Goal: Task Accomplishment & Management: Manage account settings

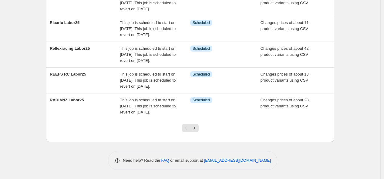
scroll to position [255, 0]
click at [195, 128] on icon "Next" at bounding box center [195, 128] width 6 height 6
click at [198, 125] on icon "Next" at bounding box center [195, 128] width 6 height 6
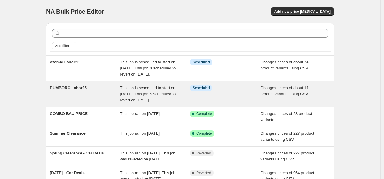
scroll to position [34, 0]
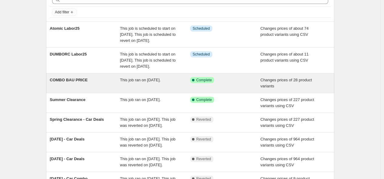
click at [141, 82] on span "This job ran on [DATE]." at bounding box center [140, 80] width 41 height 5
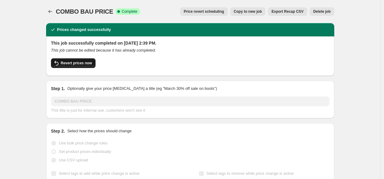
click at [82, 61] on span "Revert prices now" at bounding box center [76, 63] width 31 height 5
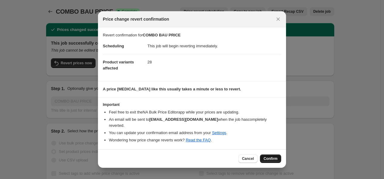
click at [277, 156] on span "Confirm" at bounding box center [271, 158] width 14 height 5
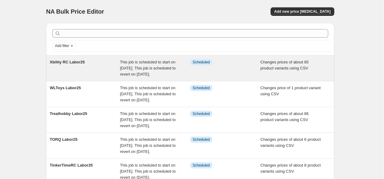
click at [155, 77] on div "This job is scheduled to start on [DATE]. This job is scheduled to revert on [D…" at bounding box center [155, 68] width 70 height 18
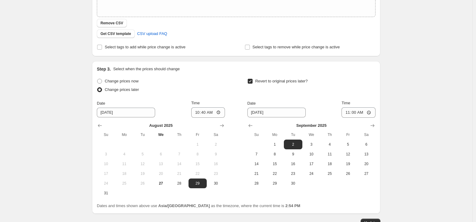
scroll to position [209, 0]
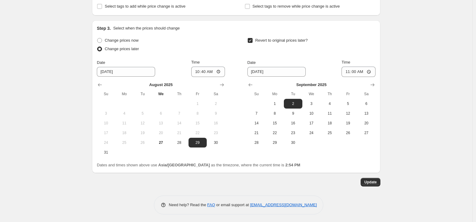
drag, startPoint x: 469, startPoint y: 83, endPoint x: 453, endPoint y: 94, distance: 18.9
click at [387, 94] on div "Xbility RC Labor25. This page is ready Xbility RC Labor25 Info Scheduled Copy t…" at bounding box center [236, 7] width 472 height 432
drag, startPoint x: 67, startPoint y: 110, endPoint x: 57, endPoint y: 105, distance: 11.8
click at [67, 111] on div "Xbility RC Labor25. This page is ready Xbility RC Labor25 Info Scheduled Copy t…" at bounding box center [236, 7] width 472 height 432
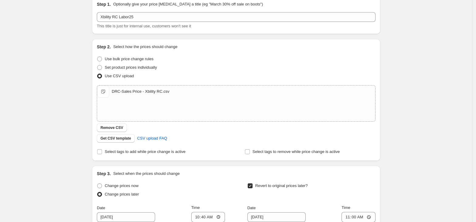
scroll to position [47, 0]
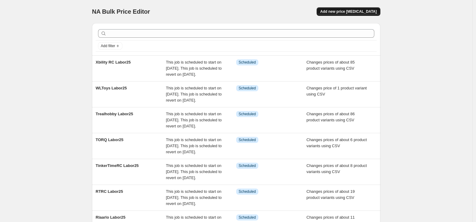
click at [365, 11] on span "Add new price [MEDICAL_DATA]" at bounding box center [348, 11] width 56 height 5
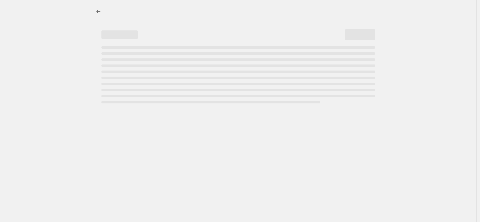
select select "percentage"
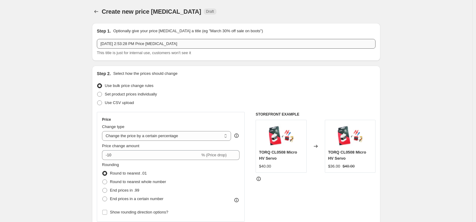
drag, startPoint x: 175, startPoint y: 42, endPoint x: 148, endPoint y: 44, distance: 26.5
click at [148, 44] on div "Step 1. Optionally give your price [MEDICAL_DATA] a title (eg "March 30% off sa…" at bounding box center [236, 42] width 279 height 28
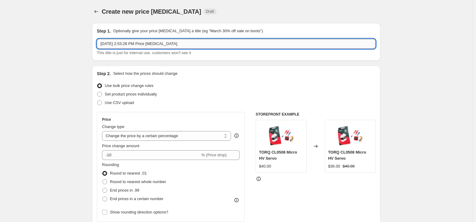
click at [172, 43] on input "[DATE] 2:53:28 PM Price [MEDICAL_DATA]" at bounding box center [236, 44] width 279 height 10
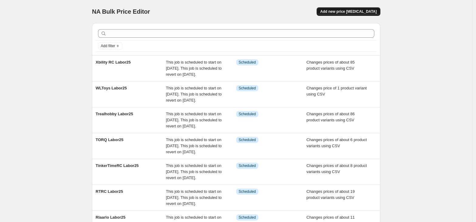
click at [353, 9] on button "Add new price [MEDICAL_DATA]" at bounding box center [349, 11] width 64 height 8
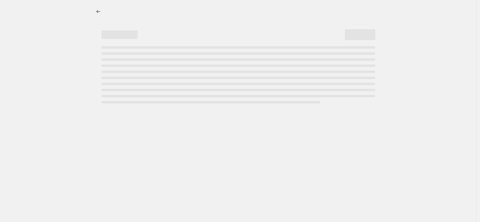
select select "percentage"
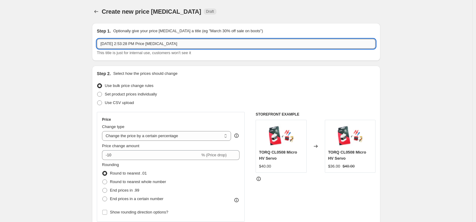
click at [140, 46] on input "[DATE] 2:53:28 PM Price [MEDICAL_DATA]" at bounding box center [236, 44] width 279 height 10
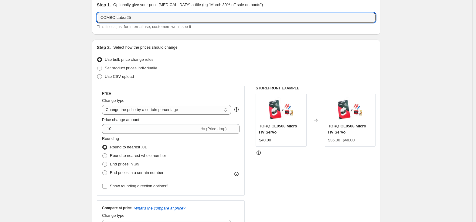
scroll to position [40, 0]
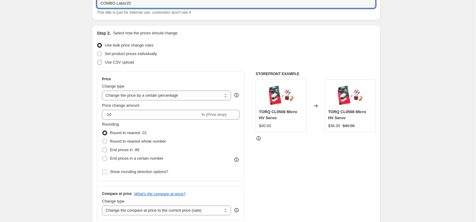
type input "COMBO Labor25"
click at [131, 65] on span "Use CSV upload" at bounding box center [119, 62] width 29 height 6
click at [97, 60] on input "Use CSV upload" at bounding box center [97, 60] width 0 height 0
radio input "true"
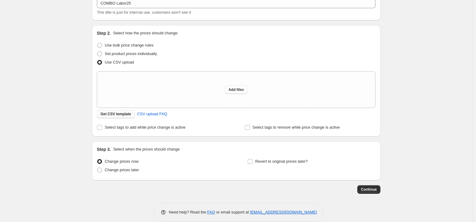
click at [124, 114] on span "Get CSV template" at bounding box center [115, 113] width 31 height 5
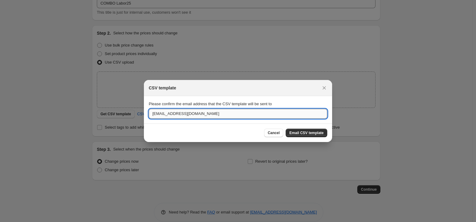
click at [246, 117] on input "[EMAIL_ADDRESS][DOMAIN_NAME]" at bounding box center [238, 114] width 178 height 10
click at [158, 114] on input "[EMAIL_ADDRESS][DOMAIN_NAME]" at bounding box center [238, 114] width 178 height 10
type input "[PERSON_NAME][EMAIL_ADDRESS][PERSON_NAME][DOMAIN_NAME]"
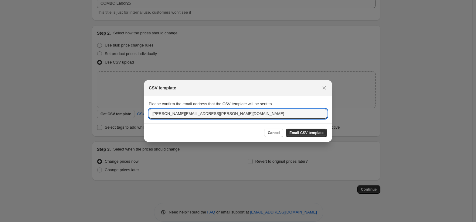
click at [307, 128] on div "Cancel Email CSV template" at bounding box center [238, 132] width 188 height 19
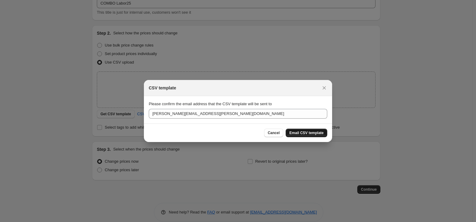
click at [307, 129] on button "Email CSV template" at bounding box center [307, 132] width 42 height 8
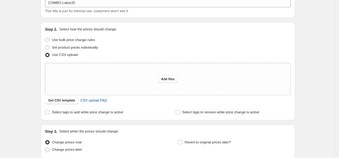
scroll to position [40, 0]
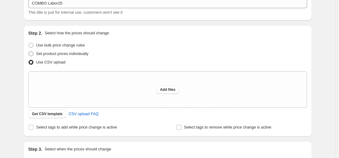
click at [52, 57] on label "Set product prices individually" at bounding box center [58, 53] width 60 height 8
click at [29, 52] on input "Set product prices individually" at bounding box center [29, 51] width 0 height 0
radio input "true"
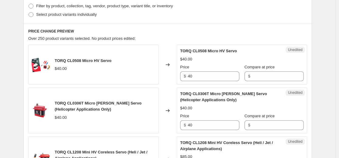
scroll to position [162, 0]
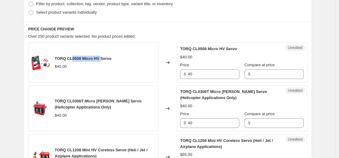
drag, startPoint x: 81, startPoint y: 60, endPoint x: 102, endPoint y: 71, distance: 23.8
click at [103, 61] on div "TORQ CL0508 Micro HV Servo" at bounding box center [83, 59] width 57 height 6
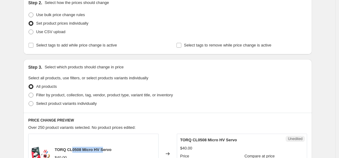
scroll to position [0, 0]
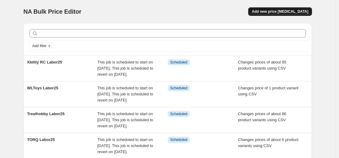
click at [286, 11] on span "Add new price [MEDICAL_DATA]" at bounding box center [280, 11] width 56 height 5
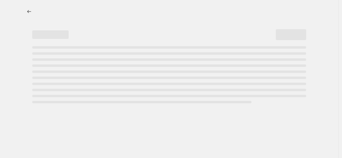
select select "percentage"
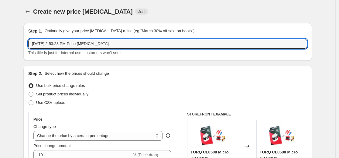
drag, startPoint x: 88, startPoint y: 44, endPoint x: 18, endPoint y: 46, distance: 70.7
type input "c"
type input "COMBO Labor25"
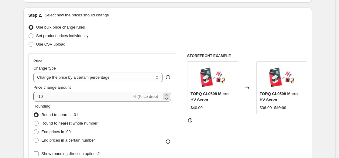
scroll to position [61, 0]
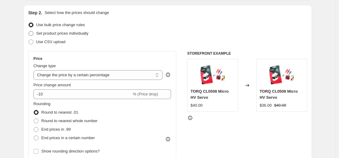
click at [62, 34] on span "Set product prices individually" at bounding box center [62, 33] width 52 height 5
click at [29, 31] on input "Set product prices individually" at bounding box center [29, 31] width 0 height 0
radio input "true"
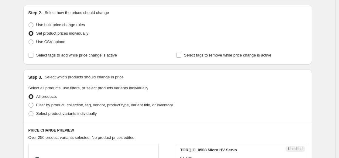
drag, startPoint x: 63, startPoint y: 42, endPoint x: 68, endPoint y: 42, distance: 5.2
click at [64, 42] on span "Use CSV upload" at bounding box center [50, 41] width 29 height 5
click at [29, 40] on input "Use CSV upload" at bounding box center [29, 39] width 0 height 0
radio input "true"
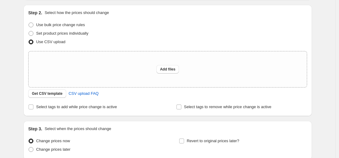
click at [84, 35] on span "Set product prices individually" at bounding box center [62, 33] width 52 height 5
click at [29, 31] on input "Set product prices individually" at bounding box center [29, 31] width 0 height 0
radio input "true"
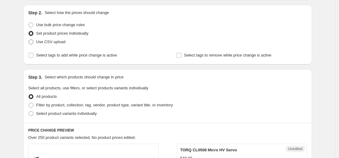
click at [43, 42] on span "Use CSV upload" at bounding box center [50, 41] width 29 height 5
click at [29, 40] on input "Use CSV upload" at bounding box center [29, 39] width 0 height 0
radio input "true"
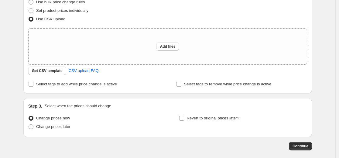
scroll to position [113, 0]
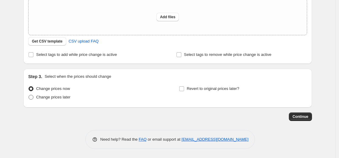
drag, startPoint x: 56, startPoint y: 98, endPoint x: 70, endPoint y: 98, distance: 13.4
click at [57, 98] on span "Change prices later" at bounding box center [53, 97] width 34 height 5
click at [29, 95] on input "Change prices later" at bounding box center [29, 95] width 0 height 0
radio input "true"
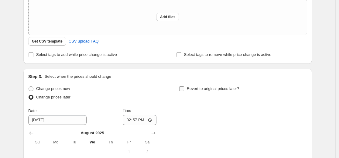
click at [222, 85] on label "Revert to original prices later?" at bounding box center [209, 88] width 60 height 8
click at [184, 86] on input "Revert to original prices later?" at bounding box center [181, 88] width 5 height 5
checkbox input "true"
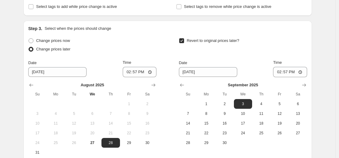
scroll to position [174, 0]
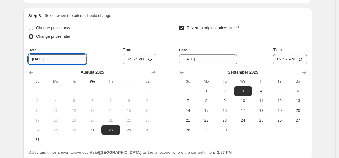
drag, startPoint x: 39, startPoint y: 57, endPoint x: 58, endPoint y: 75, distance: 25.5
click at [40, 59] on input "[DATE]" at bounding box center [57, 59] width 58 height 10
click at [42, 59] on input "[DATE]" at bounding box center [57, 59] width 58 height 10
type input "[DATE]"
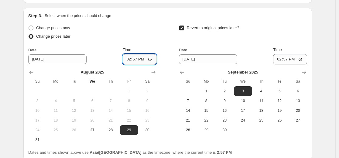
click at [130, 60] on input "14:57" at bounding box center [140, 59] width 34 height 10
type input "10:40"
click at [188, 60] on input "[DATE]" at bounding box center [208, 59] width 58 height 10
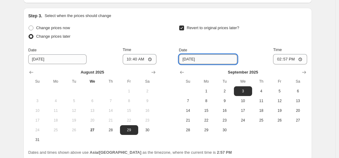
click at [188, 56] on input "[DATE]" at bounding box center [208, 59] width 58 height 10
type input "[DATE]"
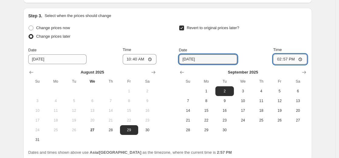
click at [278, 59] on input "14:57" at bounding box center [290, 59] width 34 height 10
type input "11:00"
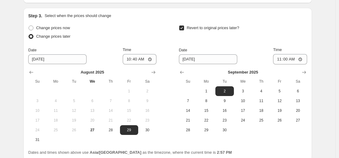
click at [269, 31] on div "Revert to original prices later?" at bounding box center [243, 33] width 128 height 18
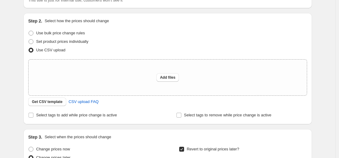
scroll to position [52, 0]
click at [76, 44] on span "Set product prices individually" at bounding box center [62, 41] width 52 height 5
click at [29, 40] on input "Set product prices individually" at bounding box center [29, 39] width 0 height 0
radio input "true"
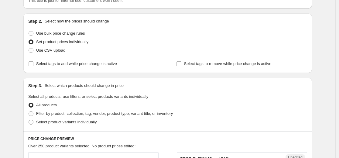
scroll to position [83, 0]
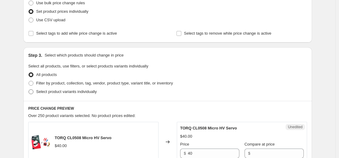
click at [77, 93] on span "Select product variants individually" at bounding box center [66, 91] width 60 height 5
click at [29, 90] on input "Select product variants individually" at bounding box center [29, 89] width 0 height 0
radio input "true"
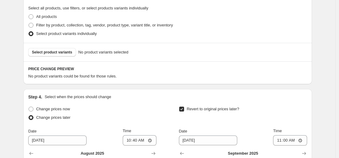
scroll to position [143, 0]
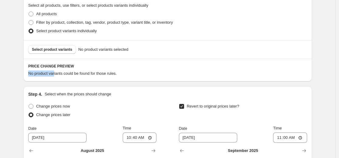
drag, startPoint x: 58, startPoint y: 68, endPoint x: 77, endPoint y: 69, distance: 19.4
click at [78, 67] on div "PRICE CHANGE PREVIEW No product variants could be found for those rules." at bounding box center [167, 70] width 288 height 23
click at [91, 77] on div "PRICE CHANGE PREVIEW No product variants could be found for those rules." at bounding box center [167, 70] width 288 height 23
click at [91, 78] on div "PRICE CHANGE PREVIEW No product variants could be found for those rules." at bounding box center [167, 70] width 288 height 23
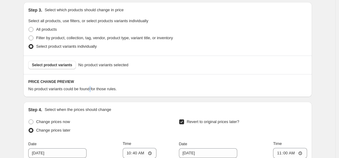
scroll to position [113, 0]
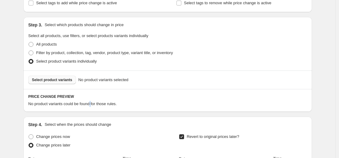
click at [62, 81] on span "Select product variants" at bounding box center [52, 79] width 40 height 5
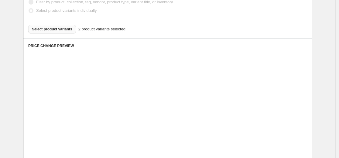
scroll to position [174, 0]
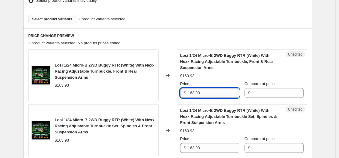
click at [220, 94] on input "163.93" at bounding box center [214, 93] width 52 height 10
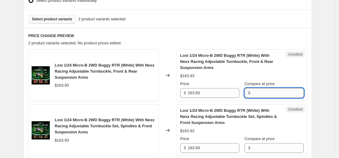
click at [265, 94] on input "Compare at price" at bounding box center [278, 93] width 52 height 10
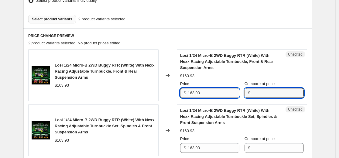
click at [219, 97] on input "163.93" at bounding box center [214, 93] width 52 height 10
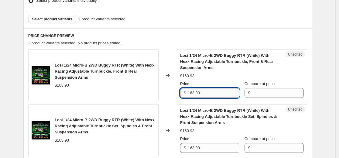
click at [219, 97] on input "163.93" at bounding box center [214, 93] width 52 height 10
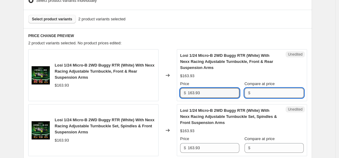
click at [265, 93] on input "Compare at price" at bounding box center [278, 93] width 52 height 10
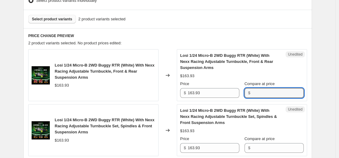
paste input "163.93"
type input "163.93"
click at [232, 148] on input "163.93" at bounding box center [214, 148] width 52 height 10
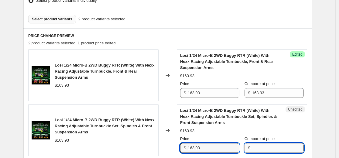
click at [273, 148] on input "Compare at price" at bounding box center [278, 148] width 52 height 10
paste input "163.93"
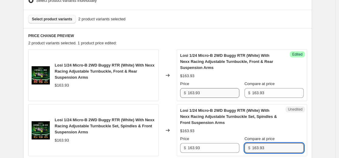
type input "163.93"
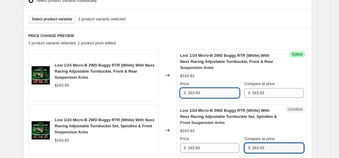
click at [202, 90] on input "163.93" at bounding box center [214, 93] width 52 height 10
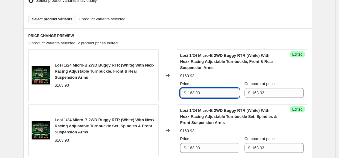
click at [202, 90] on input "163.93" at bounding box center [214, 93] width 52 height 10
type input "139.99"
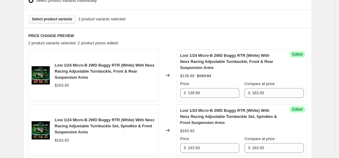
click at [193, 154] on div "Success Edited Losi 1/24 Micro-B 2WD Buggy RTR (White) With Nexx Racing Adjusta…" at bounding box center [242, 130] width 130 height 52
click at [202, 148] on input "163.93" at bounding box center [214, 148] width 52 height 10
paste input "39.99"
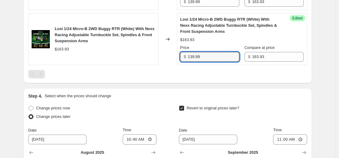
type input "139.99"
click at [261, 72] on div at bounding box center [167, 74] width 279 height 8
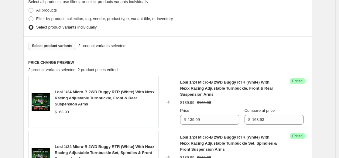
scroll to position [113, 0]
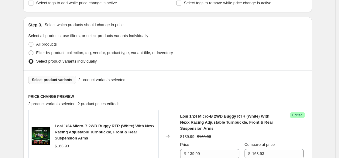
click at [62, 83] on button "Select product variants" at bounding box center [52, 80] width 48 height 8
click at [50, 80] on span "Select product variants" at bounding box center [52, 79] width 40 height 5
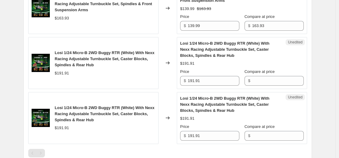
scroll to position [295, 0]
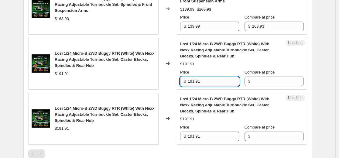
click at [212, 82] on input "191.91" at bounding box center [214, 81] width 52 height 10
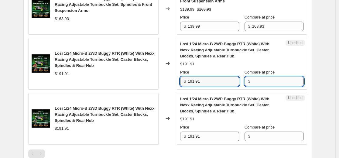
click at [277, 82] on input "Compare at price" at bounding box center [278, 81] width 52 height 10
paste input "191.91"
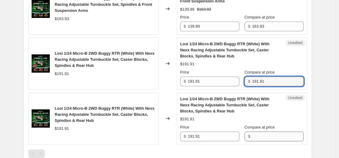
type input "191.91"
click at [263, 139] on input "Compare at price" at bounding box center [278, 136] width 52 height 10
paste input "191.91"
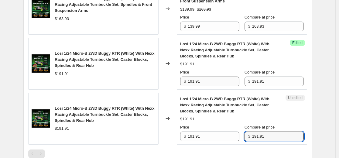
type input "191.91"
click at [212, 82] on input "191.91" at bounding box center [214, 81] width 52 height 10
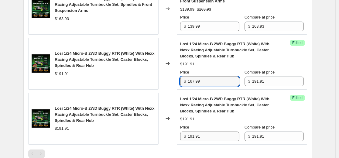
type input "167.99"
click at [208, 137] on input "191.91" at bounding box center [214, 136] width 52 height 10
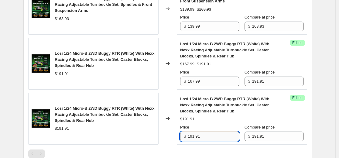
click at [208, 137] on input "191.91" at bounding box center [214, 136] width 52 height 10
paste input "67.99"
type input "167.99"
click at [315, 121] on div "Create new price [MEDICAL_DATA]. This page is ready Create new price [MEDICAL_D…" at bounding box center [167, 37] width 303 height 665
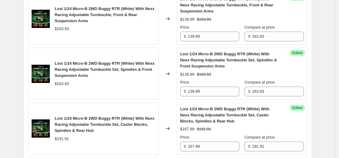
scroll to position [143, 0]
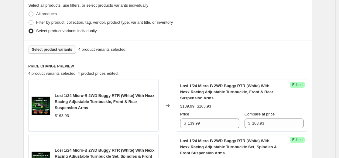
click at [70, 48] on span "Select product variants" at bounding box center [52, 49] width 40 height 5
click at [55, 46] on button "Select product variants" at bounding box center [52, 49] width 48 height 8
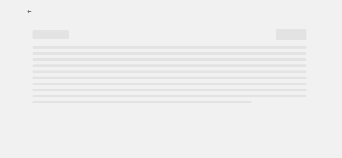
select select "percentage"
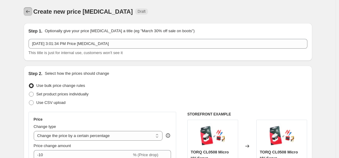
click at [31, 11] on icon "Price change jobs" at bounding box center [28, 11] width 6 height 6
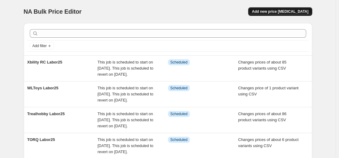
click at [292, 12] on span "Add new price [MEDICAL_DATA]" at bounding box center [280, 11] width 56 height 5
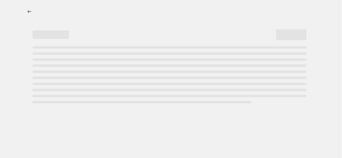
select select "percentage"
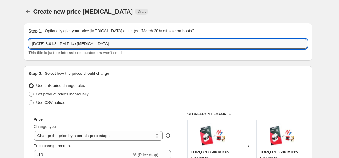
click at [107, 45] on input "Aug 27, 2025, 3:01:34 PM Price change job" at bounding box center [168, 44] width 279 height 10
type input "c"
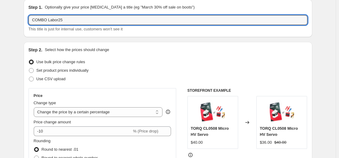
scroll to position [30, 0]
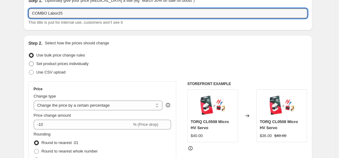
type input "COMBO Labor25"
drag, startPoint x: 63, startPoint y: 60, endPoint x: 73, endPoint y: 72, distance: 15.4
click at [63, 60] on label "Set product prices individually" at bounding box center [59, 63] width 60 height 8
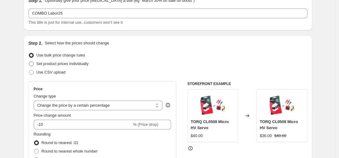
click at [76, 62] on span "Set product prices individually" at bounding box center [62, 63] width 52 height 5
click at [29, 62] on input "Set product prices individually" at bounding box center [29, 61] width 0 height 0
radio input "true"
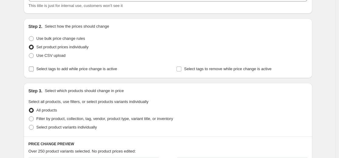
scroll to position [61, 0]
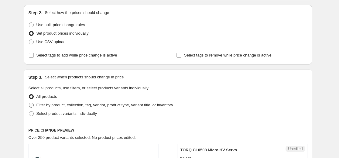
click at [86, 105] on span "Filter by product, collection, tag, vendor, product type, variant title, or inv…" at bounding box center [104, 105] width 137 height 5
click at [29, 103] on input "Filter by product, collection, tag, vendor, product type, variant title, or inv…" at bounding box center [29, 103] width 0 height 0
radio input "true"
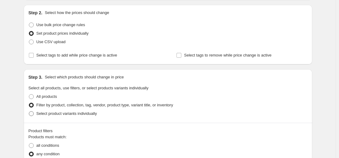
drag, startPoint x: 89, startPoint y: 112, endPoint x: 109, endPoint y: 102, distance: 22.8
click at [89, 112] on span "Select product variants individually" at bounding box center [66, 113] width 60 height 5
click at [29, 111] on input "Select product variants individually" at bounding box center [29, 111] width 0 height 0
radio input "true"
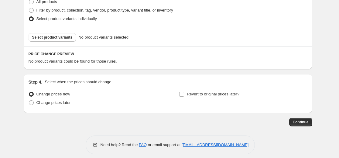
scroll to position [161, 0]
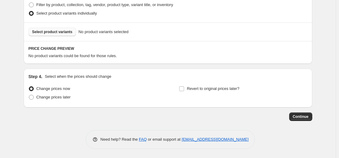
click at [66, 29] on button "Select product variants" at bounding box center [53, 32] width 48 height 8
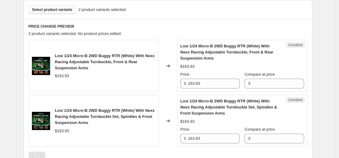
scroll to position [191, 0]
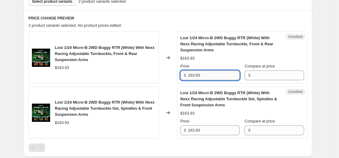
click at [208, 75] on input "163.93" at bounding box center [214, 75] width 52 height 10
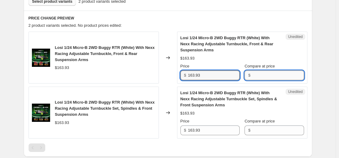
click at [283, 75] on input "Compare at price" at bounding box center [278, 75] width 52 height 10
paste input "163.93"
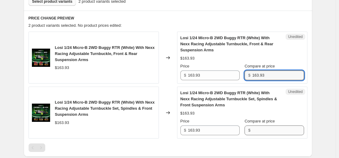
type input "163.93"
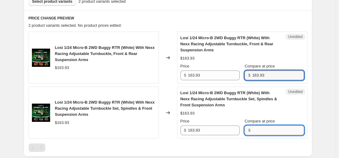
click at [275, 128] on input "Compare at price" at bounding box center [278, 130] width 52 height 10
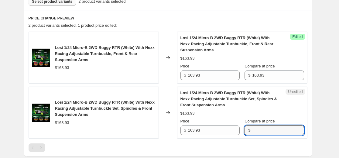
paste input "163.93"
type input "163.93"
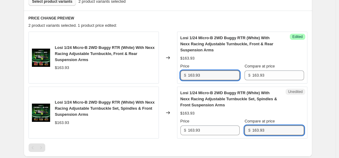
drag, startPoint x: 203, startPoint y: 76, endPoint x: 176, endPoint y: 77, distance: 26.8
click at [176, 77] on div "Losi 1/24 Micro-B 2WD Buggy RTR (White) With Nexx Racing Adjustable Turnbuckle,…" at bounding box center [168, 58] width 279 height 52
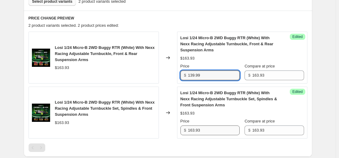
type input "139.99"
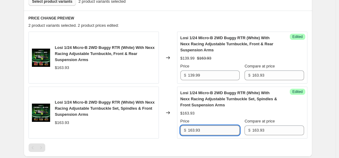
click at [210, 128] on input "163.93" at bounding box center [214, 130] width 52 height 10
paste input "39.99"
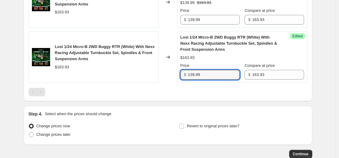
scroll to position [252, 0]
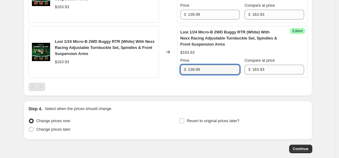
type input "139.99"
click at [161, 87] on div at bounding box center [168, 87] width 279 height 8
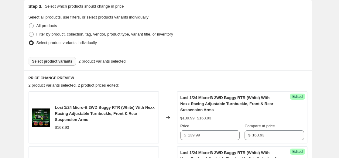
scroll to position [131, 0]
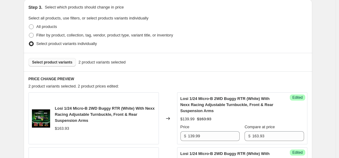
click at [64, 61] on span "Select product variants" at bounding box center [52, 62] width 40 height 5
click at [63, 63] on span "Select product variants" at bounding box center [52, 62] width 40 height 5
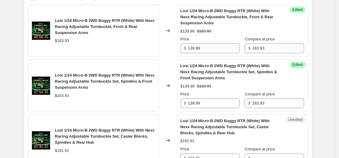
scroll to position [222, 0]
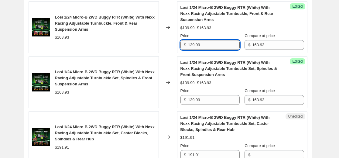
click at [219, 46] on input "139.99" at bounding box center [214, 45] width 52 height 10
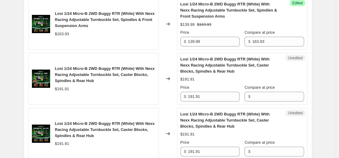
scroll to position [282, 0]
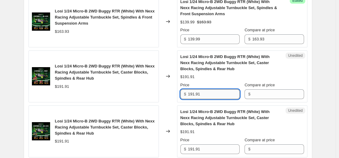
click at [212, 90] on input "191.91" at bounding box center [214, 94] width 52 height 10
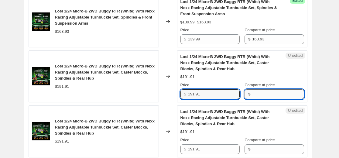
drag, startPoint x: 268, startPoint y: 92, endPoint x: 269, endPoint y: 98, distance: 6.1
click at [268, 92] on input "Compare at price" at bounding box center [278, 94] width 52 height 10
paste input "191.91"
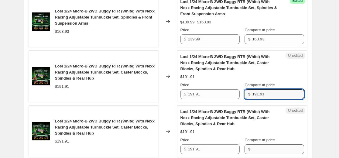
type input "191.91"
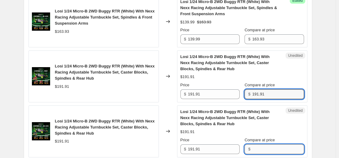
click at [268, 149] on input "Compare at price" at bounding box center [278, 149] width 52 height 10
paste input "191.91"
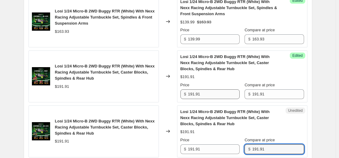
type input "191.91"
click at [213, 92] on input "191.91" at bounding box center [214, 94] width 52 height 10
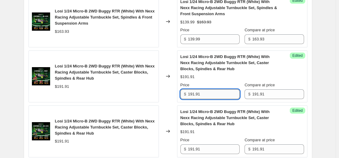
click at [213, 92] on input "191.91" at bounding box center [214, 94] width 52 height 10
type input "167.99"
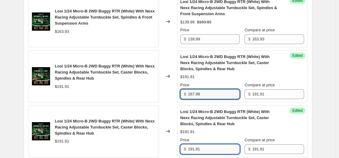
click at [207, 145] on input "191.91" at bounding box center [214, 149] width 52 height 10
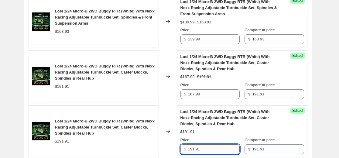
click at [207, 145] on input "191.91" at bounding box center [214, 149] width 52 height 10
paste input "67.99"
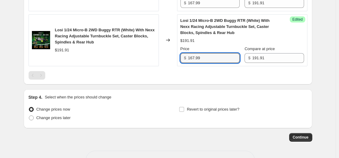
type input "167.99"
click at [231, 117] on div "Revert to original prices later?" at bounding box center [243, 114] width 128 height 18
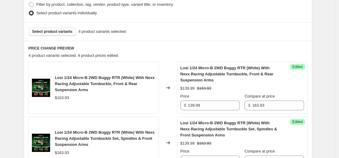
scroll to position [161, 0]
click at [67, 32] on span "Select product variants" at bounding box center [52, 31] width 40 height 5
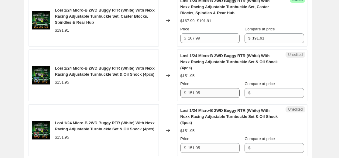
scroll to position [404, 0]
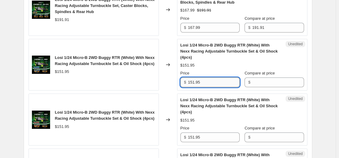
click at [217, 81] on input "151.95" at bounding box center [214, 82] width 52 height 10
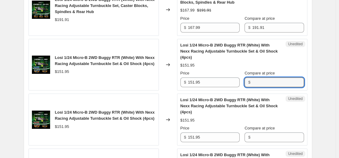
drag, startPoint x: 265, startPoint y: 83, endPoint x: 282, endPoint y: 111, distance: 32.6
click at [265, 83] on input "Compare at price" at bounding box center [278, 82] width 52 height 10
paste input "151.95"
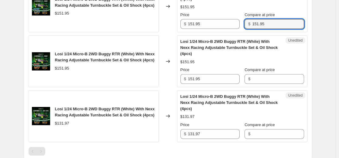
scroll to position [464, 0]
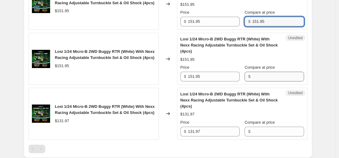
type input "151.95"
click at [273, 73] on input "Compare at price" at bounding box center [278, 77] width 52 height 10
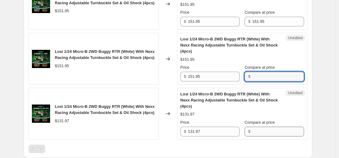
paste input "151.95"
type input "151.95"
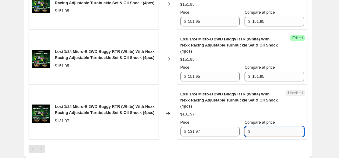
click at [267, 133] on input "Compare at price" at bounding box center [278, 132] width 52 height 10
paste input "151.95"
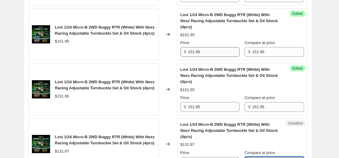
type input "151.95"
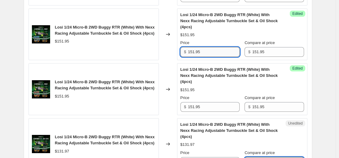
click at [208, 53] on input "151.95" at bounding box center [214, 52] width 52 height 10
type input "127.99"
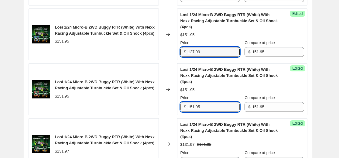
click at [205, 110] on input "151.95" at bounding box center [214, 107] width 52 height 10
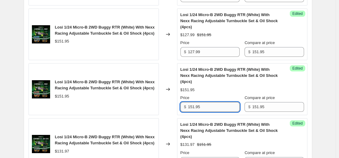
click at [205, 110] on input "151.95" at bounding box center [214, 107] width 52 height 10
paste input "27.99"
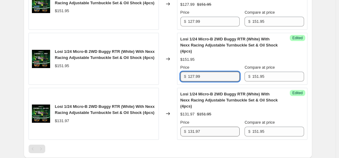
type input "127.99"
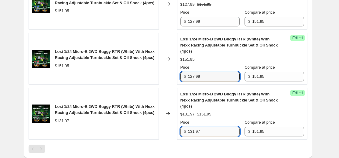
click at [202, 134] on input "131.97" at bounding box center [214, 132] width 52 height 10
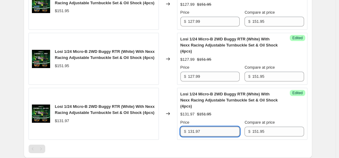
click at [202, 134] on input "131.97" at bounding box center [214, 132] width 52 height 10
paste input "27.99"
type input "127.99"
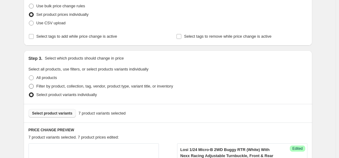
scroll to position [70, 0]
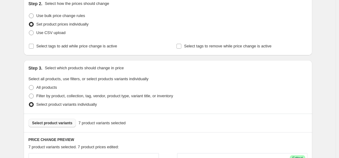
click at [62, 124] on span "Select product variants" at bounding box center [52, 123] width 40 height 5
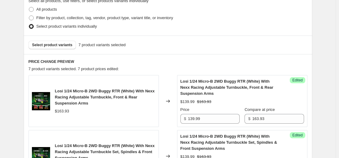
scroll to position [161, 0]
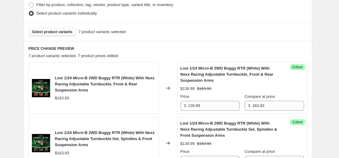
click at [62, 34] on span "Select product variants" at bounding box center [52, 31] width 40 height 5
click at [59, 35] on button "Select product variants" at bounding box center [53, 32] width 48 height 8
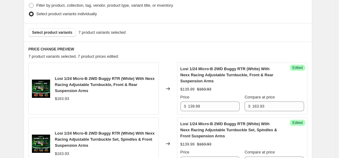
scroll to position [164, 0]
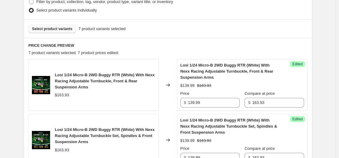
click at [64, 26] on button "Select product variants" at bounding box center [53, 29] width 48 height 8
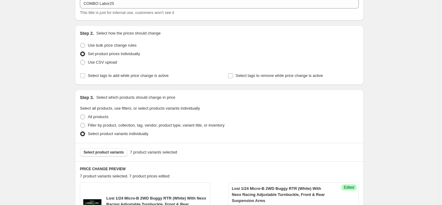
scroll to position [114, 0]
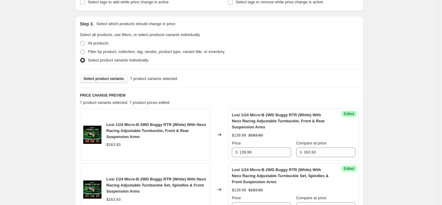
click at [121, 80] on span "Select product variants" at bounding box center [103, 78] width 40 height 5
click at [114, 78] on span "Select product variants" at bounding box center [103, 78] width 40 height 5
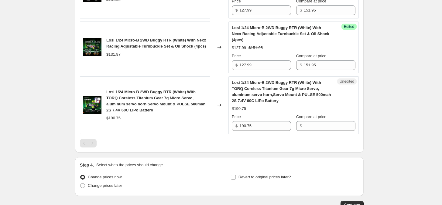
scroll to position [531, 0]
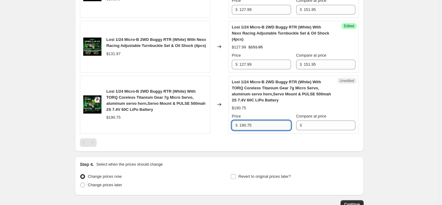
click at [259, 126] on input "190.75" at bounding box center [265, 126] width 52 height 10
paste input "62.99"
type input "162.99"
drag, startPoint x: 125, startPoint y: 120, endPoint x: 205, endPoint y: 117, distance: 79.9
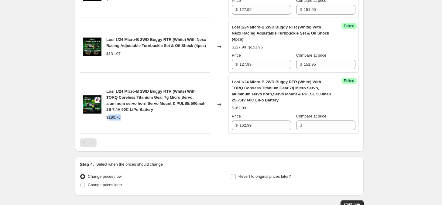
click at [110, 120] on div "$190.75" at bounding box center [156, 118] width 100 height 6
copy div "190.75"
click at [314, 126] on input "Compare at price" at bounding box center [330, 126] width 52 height 10
paste input "190.75"
type input "190.75"
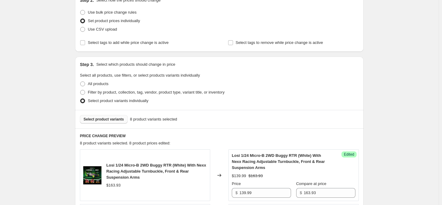
scroll to position [114, 0]
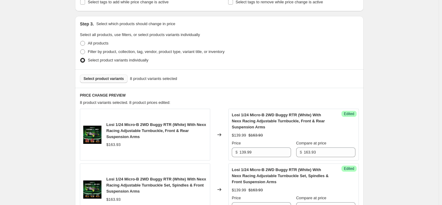
click at [115, 79] on span "Select product variants" at bounding box center [103, 78] width 40 height 5
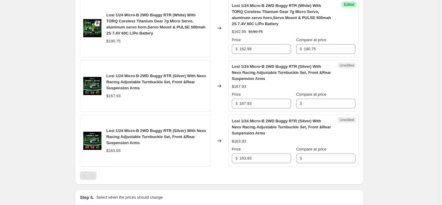
scroll to position [607, 0]
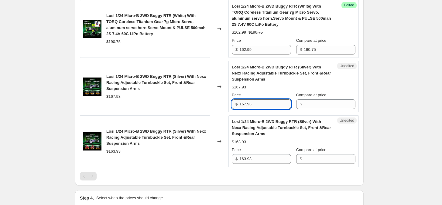
click at [263, 108] on input "167.93" at bounding box center [265, 105] width 52 height 10
type input "139.99"
click at [257, 158] on input "163.93" at bounding box center [265, 160] width 52 height 10
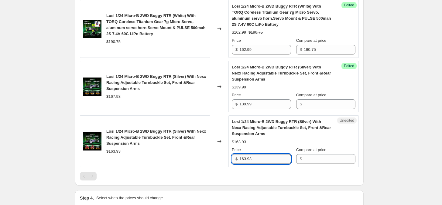
click at [257, 158] on input "163.93" at bounding box center [265, 160] width 52 height 10
paste input "39.99"
type input "139.99"
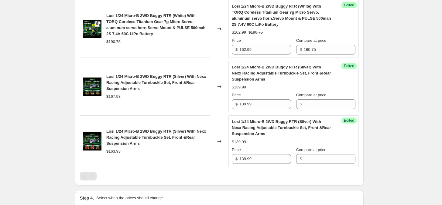
click at [242, 87] on div "$139.99" at bounding box center [239, 87] width 14 height 6
click at [116, 100] on div "$167.93" at bounding box center [113, 97] width 14 height 6
copy div "167.93"
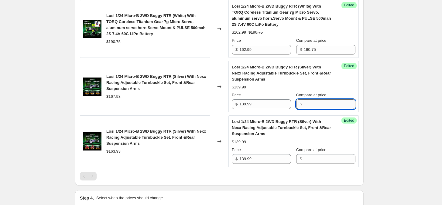
click at [336, 106] on input "Compare at price" at bounding box center [330, 105] width 52 height 10
paste input "167.93"
type input "167.93"
click at [115, 155] on div "$163.93" at bounding box center [113, 152] width 14 height 6
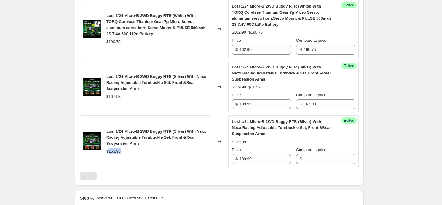
copy div "163.93"
paste input "163.93"
click at [319, 158] on input "163.93" at bounding box center [330, 160] width 52 height 10
type input "163.93"
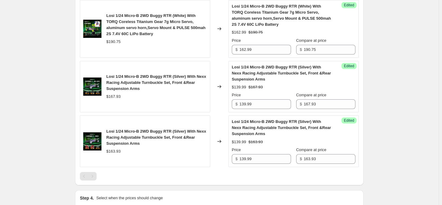
drag, startPoint x: 399, startPoint y: 114, endPoint x: 473, endPoint y: 63, distance: 89.5
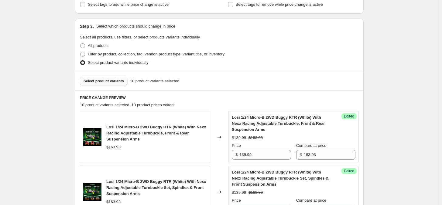
scroll to position [114, 0]
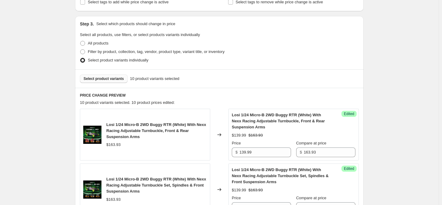
click at [108, 78] on span "Select product variants" at bounding box center [103, 78] width 40 height 5
click at [109, 79] on span "Select product variants" at bounding box center [103, 78] width 40 height 5
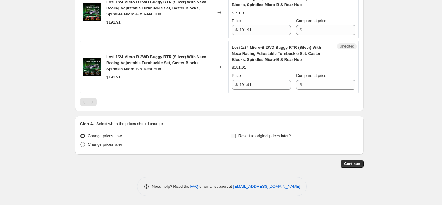
scroll to position [717, 0]
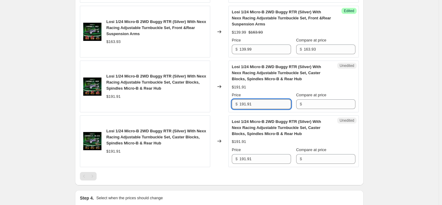
click at [268, 107] on input "191.91" at bounding box center [265, 105] width 52 height 10
paste input "67.99"
type input "167.99"
click at [259, 158] on input "191.91" at bounding box center [265, 160] width 52 height 10
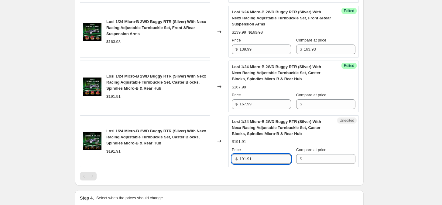
click at [259, 158] on input "191.91" at bounding box center [265, 160] width 52 height 10
paste input "67.99"
type input "167.99"
click at [113, 97] on div "$191.91" at bounding box center [113, 97] width 14 height 6
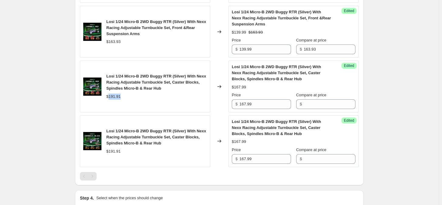
click at [113, 97] on div "$191.91" at bounding box center [113, 97] width 14 height 6
copy div "191.91"
click at [304, 107] on div "$" at bounding box center [325, 105] width 59 height 10
paste input "191.91"
type input "191.91"
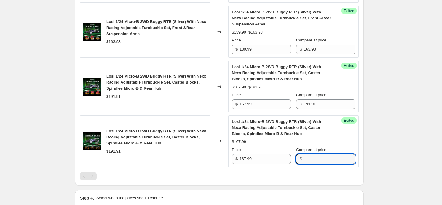
drag, startPoint x: 315, startPoint y: 158, endPoint x: 362, endPoint y: 158, distance: 46.4
click at [316, 157] on input "Compare at price" at bounding box center [330, 160] width 52 height 10
paste input "191.91"
type input "191.91"
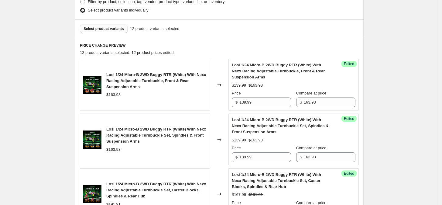
scroll to position [0, 0]
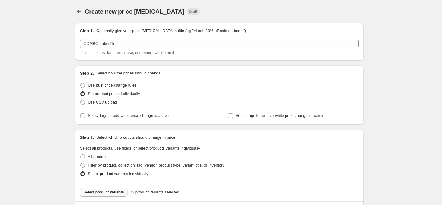
drag, startPoint x: 140, startPoint y: 132, endPoint x: 141, endPoint y: 56, distance: 75.6
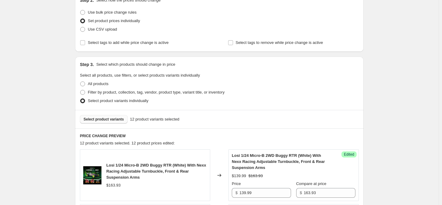
scroll to position [152, 0]
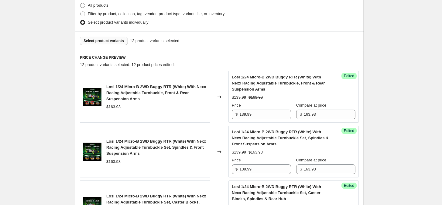
click at [102, 44] on button "Select product variants" at bounding box center [104, 41] width 48 height 8
drag, startPoint x: 116, startPoint y: 45, endPoint x: 114, endPoint y: 42, distance: 3.7
click at [114, 43] on div "Select product variants 12 product variants selected" at bounding box center [219, 41] width 288 height 19
click at [114, 42] on span "Select product variants" at bounding box center [103, 41] width 40 height 5
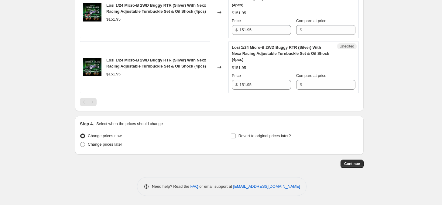
scroll to position [882, 0]
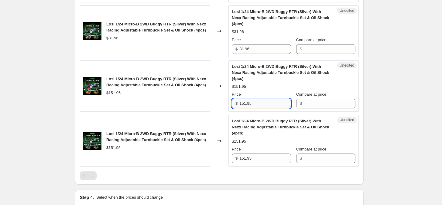
click at [263, 106] on input "151.95" at bounding box center [265, 104] width 52 height 10
click at [330, 107] on input "Compare at price" at bounding box center [330, 104] width 52 height 10
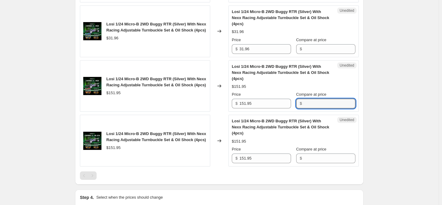
paste input "151.95"
type input "151.95"
click at [320, 51] on input "Compare at price" at bounding box center [330, 49] width 52 height 10
paste input "151.95"
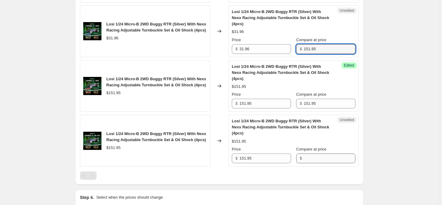
type input "151.95"
click at [317, 158] on input "Compare at price" at bounding box center [330, 159] width 52 height 10
paste input "151.95"
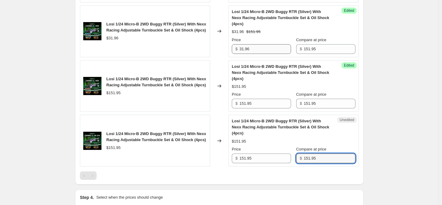
type input "151.95"
click at [260, 50] on input "31.96" at bounding box center [265, 49] width 52 height 10
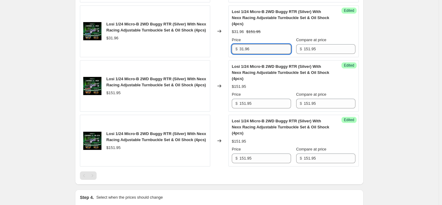
click at [260, 50] on input "31.96" at bounding box center [265, 49] width 52 height 10
type input "127.99"
click at [271, 102] on input "151.95" at bounding box center [265, 104] width 52 height 10
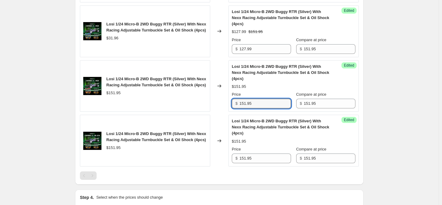
paste input "27.99"
type input "127.99"
click at [252, 158] on input "151.95" at bounding box center [265, 159] width 52 height 10
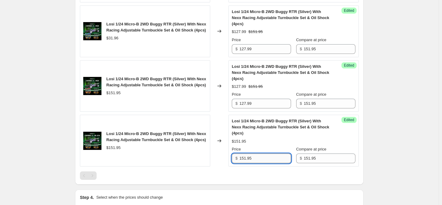
click at [252, 158] on input "151.95" at bounding box center [265, 159] width 52 height 10
paste input "27.99"
type input "127.99"
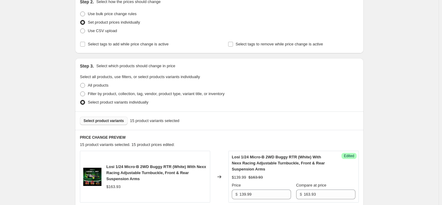
scroll to position [152, 0]
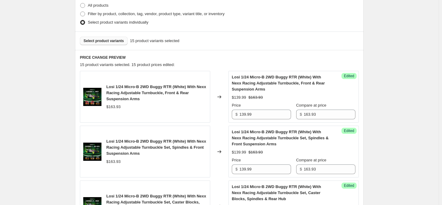
click at [116, 45] on div "Select product variants 15 product variants selected" at bounding box center [219, 41] width 288 height 19
click at [116, 42] on span "Select product variants" at bounding box center [103, 41] width 40 height 5
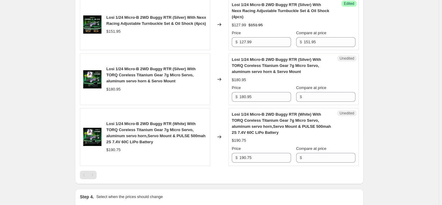
scroll to position [998, 0]
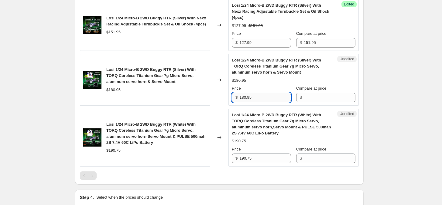
click at [260, 100] on input "180.95" at bounding box center [265, 98] width 52 height 10
click at [275, 100] on input "180.95" at bounding box center [265, 98] width 52 height 10
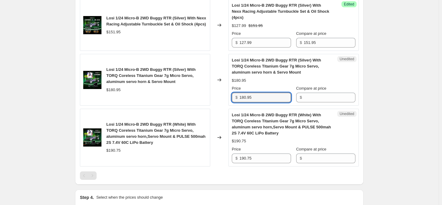
paste input "49.99"
type input "149.99"
click at [246, 83] on div "$180.95" at bounding box center [239, 81] width 14 height 6
click at [246, 83] on div "$149.99" at bounding box center [239, 81] width 14 height 6
click at [114, 92] on div "$180.95" at bounding box center [113, 90] width 14 height 6
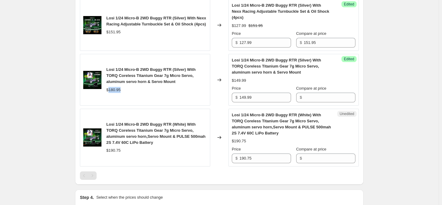
click at [114, 92] on div "$180.95" at bounding box center [113, 90] width 14 height 6
copy div "$180.95"
click at [132, 96] on div "Losi 1/24 Micro-B 2WD Buggy RTR (Silver) With TORQ Coreless Titanium Gear 7g Mi…" at bounding box center [145, 80] width 130 height 52
click at [124, 93] on div "$180.95" at bounding box center [156, 90] width 100 height 6
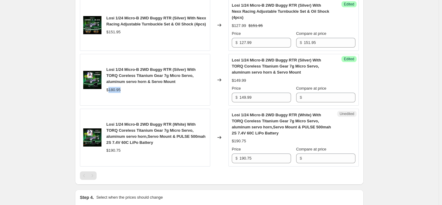
drag, startPoint x: 128, startPoint y: 93, endPoint x: 110, endPoint y: 93, distance: 18.2
click at [110, 93] on div "$180.95" at bounding box center [156, 90] width 100 height 6
copy div "180.95"
click at [314, 103] on input "Compare at price" at bounding box center [330, 98] width 52 height 10
paste input "180.95"
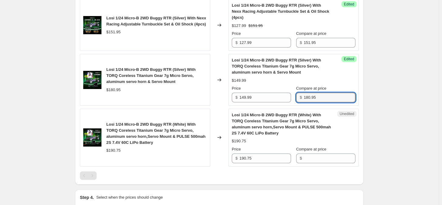
type input "180.95"
click at [149, 145] on span "Losi 1/24 Micro-B 2WD Buggy RTR (White) With TORQ Coreless Titanium Gear 7g Mic…" at bounding box center [155, 133] width 99 height 23
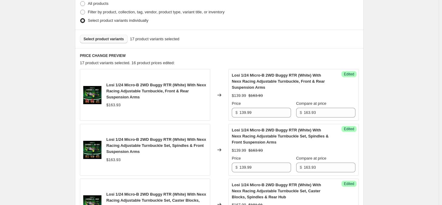
scroll to position [152, 0]
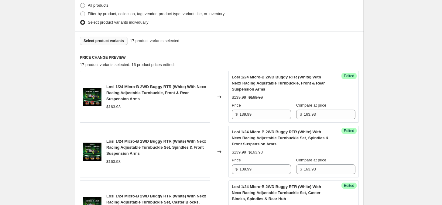
click at [116, 44] on button "Select product variants" at bounding box center [104, 41] width 48 height 8
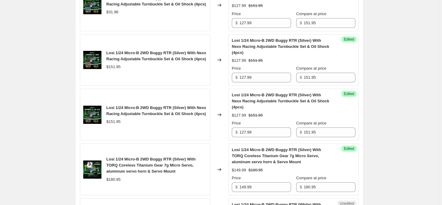
scroll to position [1022, 0]
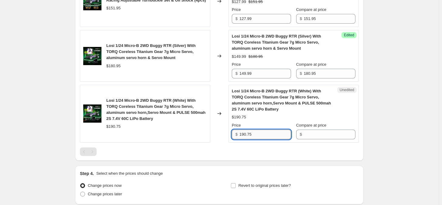
click at [273, 139] on input "190.75" at bounding box center [265, 135] width 52 height 10
paste input "62.99"
type input "162.99"
click at [117, 129] on div "$190.75" at bounding box center [113, 127] width 14 height 6
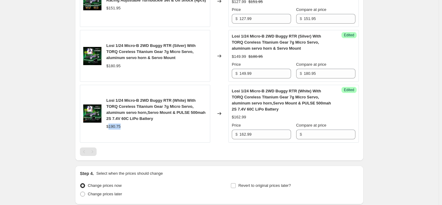
click at [117, 129] on div "$190.75" at bounding box center [113, 127] width 14 height 6
copy div "190.75"
click at [310, 139] on input "Compare at price" at bounding box center [330, 135] width 52 height 10
paste input "190.75"
type input "190.75"
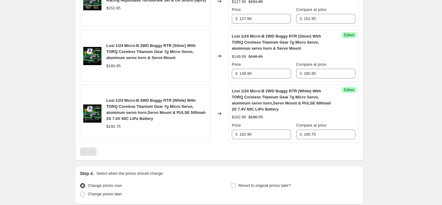
drag, startPoint x: 402, startPoint y: 145, endPoint x: 168, endPoint y: 147, distance: 233.1
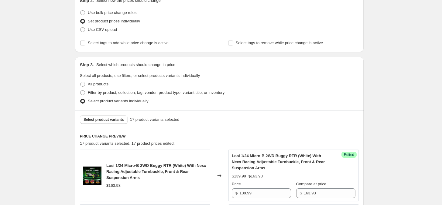
scroll to position [114, 0]
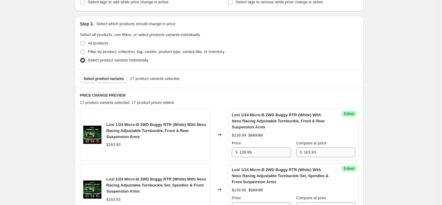
click at [116, 82] on button "Select product variants" at bounding box center [104, 79] width 48 height 8
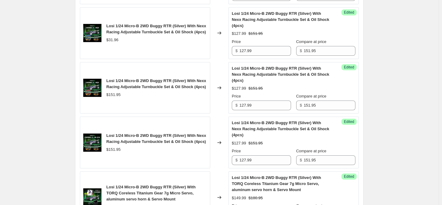
scroll to position [1062, 0]
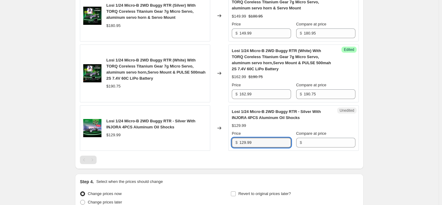
drag, startPoint x: 244, startPoint y: 144, endPoint x: 326, endPoint y: 194, distance: 96.4
click at [246, 143] on input "129.99" at bounding box center [265, 143] width 52 height 10
type input "119.99"
click at [116, 138] on div "$129.99" at bounding box center [113, 135] width 14 height 6
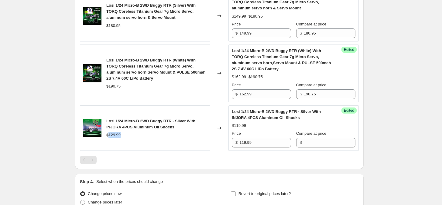
click at [116, 138] on div "$129.99" at bounding box center [113, 135] width 14 height 6
copy div "129.99"
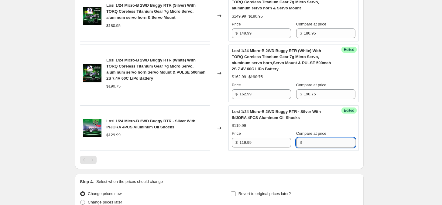
click at [327, 147] on input "Compare at price" at bounding box center [330, 143] width 52 height 10
paste input "129.99"
type input "129.99"
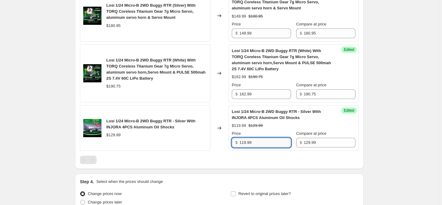
click at [265, 147] on input "119.99" at bounding box center [265, 143] width 52 height 10
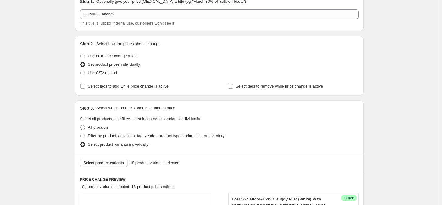
scroll to position [38, 0]
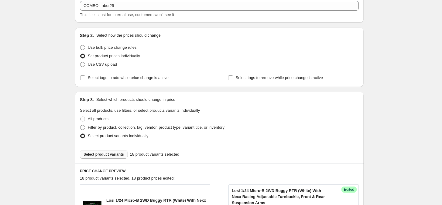
click at [113, 156] on span "Select product variants" at bounding box center [103, 154] width 40 height 5
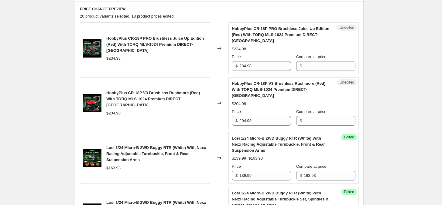
scroll to position [209, 0]
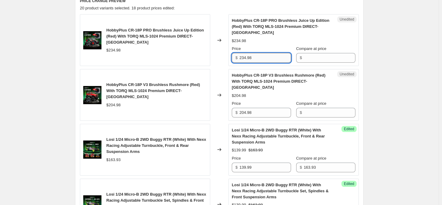
click at [263, 60] on input "234.98" at bounding box center [265, 58] width 52 height 10
click at [263, 111] on input "204.98" at bounding box center [265, 113] width 52 height 10
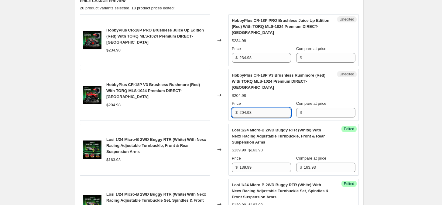
click at [263, 111] on input "204.98" at bounding box center [265, 113] width 52 height 10
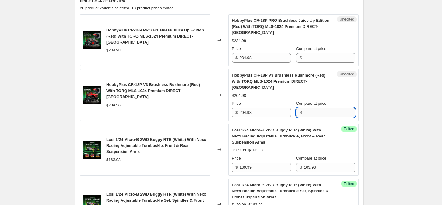
click at [324, 111] on input "Compare at price" at bounding box center [330, 113] width 52 height 10
drag, startPoint x: 324, startPoint y: 111, endPoint x: 319, endPoint y: 115, distance: 6.3
click at [324, 111] on input "Compare at price" at bounding box center [330, 113] width 52 height 10
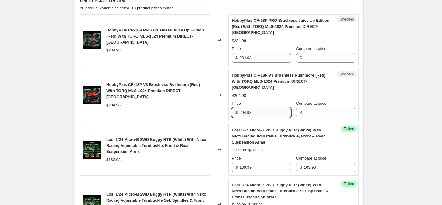
click at [263, 116] on input "204.98" at bounding box center [265, 113] width 52 height 10
click at [260, 55] on input "234.98" at bounding box center [265, 58] width 52 height 10
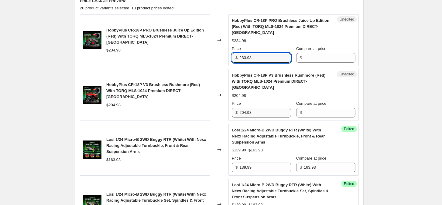
type input "233.98"
click at [246, 113] on input "204.98" at bounding box center [265, 113] width 52 height 10
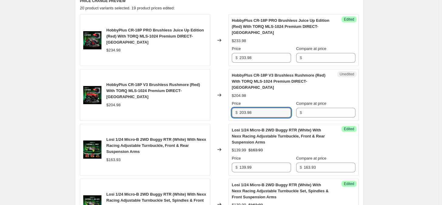
type input "203.98"
click at [114, 49] on div "$234.98" at bounding box center [113, 50] width 14 height 6
copy div "234.98"
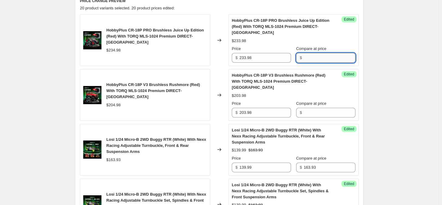
click at [329, 56] on input "Compare at price" at bounding box center [330, 58] width 52 height 10
paste input "234.98"
type input "234.98"
click at [118, 103] on div "$204.98" at bounding box center [113, 105] width 14 height 6
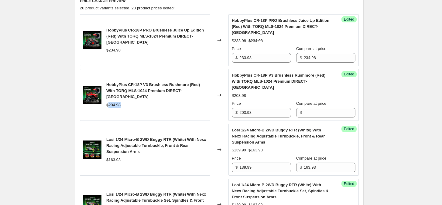
copy div "204.98"
click at [335, 111] on input "Compare at price" at bounding box center [330, 113] width 52 height 10
paste input "204.98"
type input "204.98"
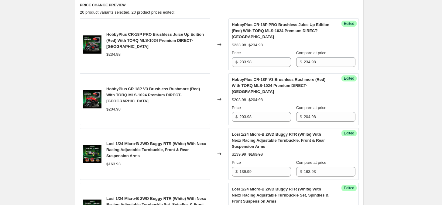
scroll to position [0, 0]
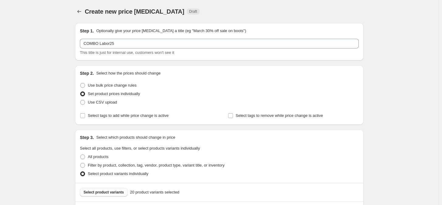
drag, startPoint x: 120, startPoint y: 114, endPoint x: 116, endPoint y: 31, distance: 83.6
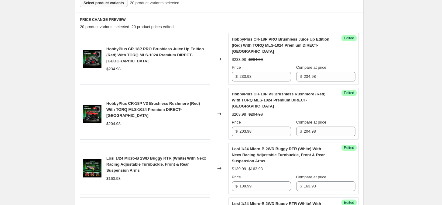
scroll to position [152, 0]
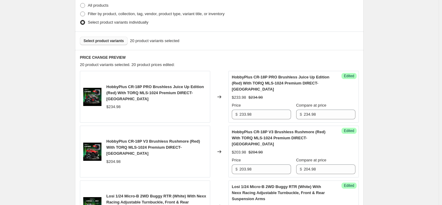
click at [111, 41] on span "Select product variants" at bounding box center [103, 41] width 40 height 5
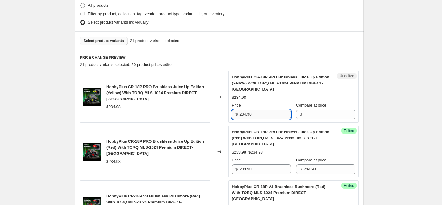
click at [260, 116] on input "234.98" at bounding box center [265, 115] width 52 height 10
type input "200.78"
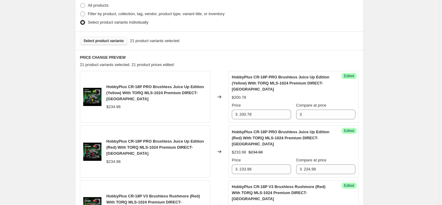
click at [117, 109] on div "$234.98" at bounding box center [113, 107] width 14 height 6
click at [114, 107] on div "$234.98" at bounding box center [113, 107] width 14 height 6
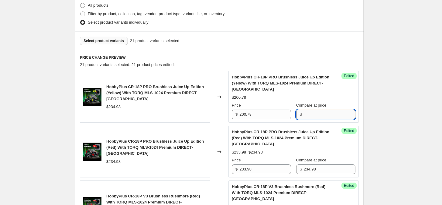
click at [316, 116] on input "Compare at price" at bounding box center [330, 115] width 52 height 10
paste input "234.98"
type input "234.98"
drag, startPoint x: 379, startPoint y: 111, endPoint x: 367, endPoint y: 120, distance: 15.2
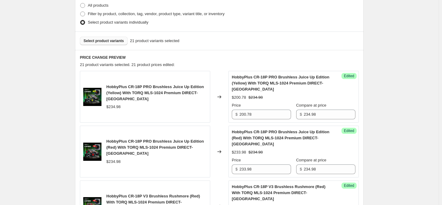
click at [111, 42] on span "Select product variants" at bounding box center [103, 41] width 40 height 5
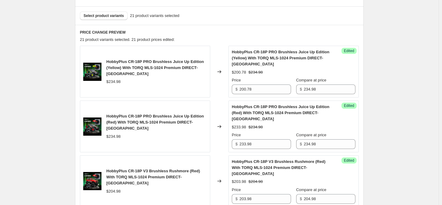
scroll to position [190, 0]
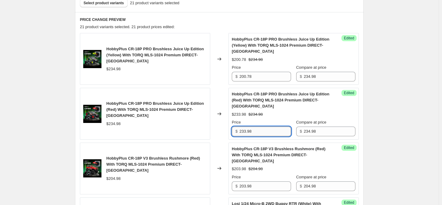
click at [254, 128] on input "233.98" at bounding box center [265, 132] width 52 height 10
type input "200.78"
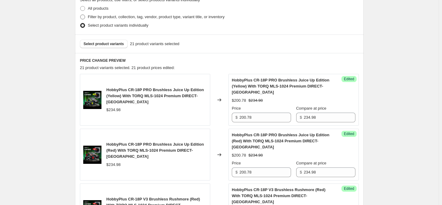
scroll to position [114, 0]
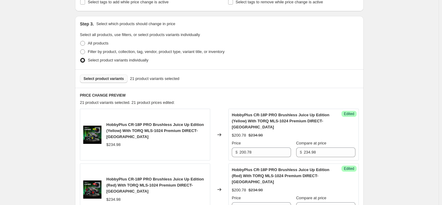
click at [116, 81] on button "Select product variants" at bounding box center [104, 79] width 48 height 8
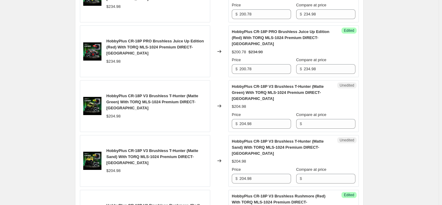
scroll to position [266, 0]
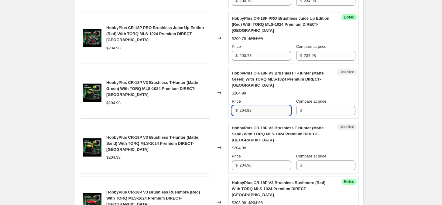
click at [262, 112] on input "204.98" at bounding box center [265, 111] width 52 height 10
type input "176.78"
click at [258, 158] on input "204.98" at bounding box center [265, 166] width 52 height 10
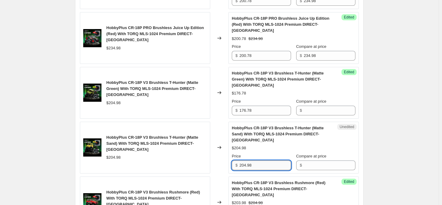
click at [258, 158] on input "204.98" at bounding box center [265, 166] width 52 height 10
paste input "176.7"
type input "176.78"
click at [115, 104] on div "$204.98" at bounding box center [113, 103] width 14 height 6
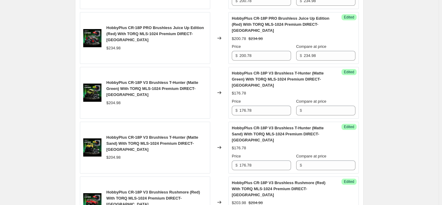
drag, startPoint x: 304, startPoint y: 108, endPoint x: 306, endPoint y: 110, distance: 3.2
click at [304, 108] on div "$" at bounding box center [325, 111] width 59 height 10
paste input "204.98"
type input "204.98"
click at [319, 158] on input "Compare at price" at bounding box center [330, 166] width 52 height 10
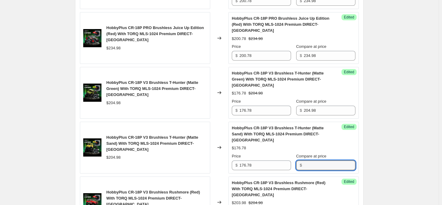
paste input "204.98"
type input "204.98"
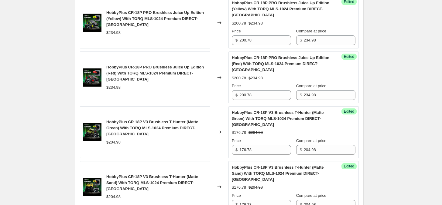
scroll to position [152, 0]
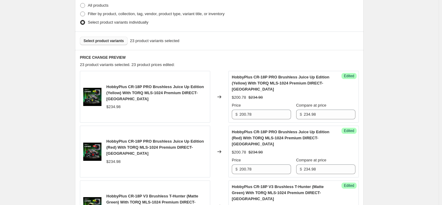
click at [113, 41] on span "Select product variants" at bounding box center [103, 41] width 40 height 5
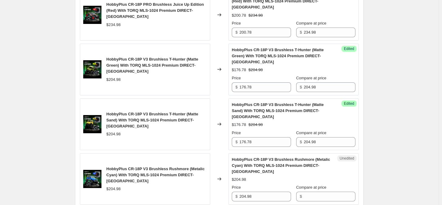
scroll to position [304, 0]
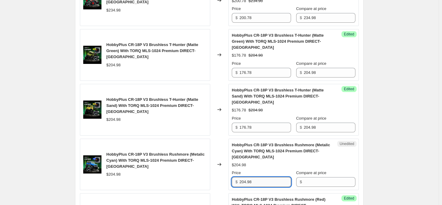
click at [250, 158] on input "204.98" at bounding box center [265, 183] width 52 height 10
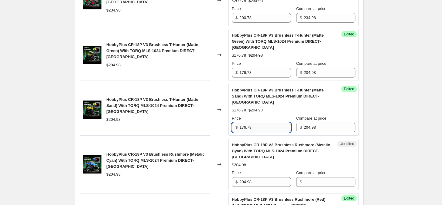
click at [262, 129] on input "176.78" at bounding box center [265, 128] width 52 height 10
click at [263, 158] on input "204.98" at bounding box center [265, 183] width 52 height 10
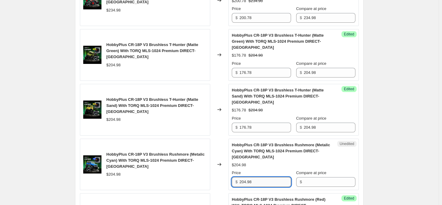
click at [263, 158] on input "204.98" at bounding box center [265, 183] width 52 height 10
paste input "176.7"
type input "176.78"
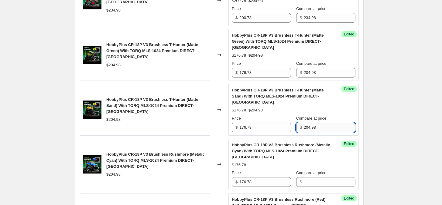
click at [314, 125] on input "204.98" at bounding box center [330, 128] width 52 height 10
click at [318, 158] on input "Compare at price" at bounding box center [330, 183] width 52 height 10
paste input "204.98"
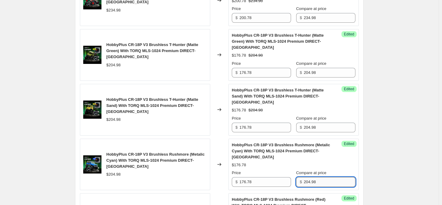
type input "204.98"
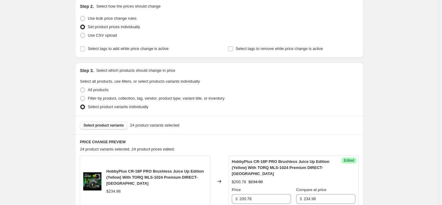
scroll to position [152, 0]
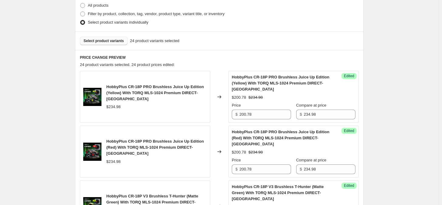
click at [117, 39] on span "Select product variants" at bounding box center [103, 41] width 40 height 5
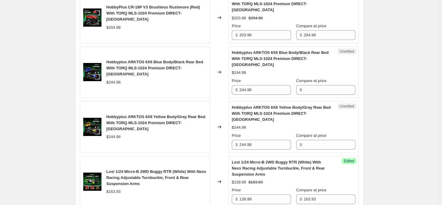
scroll to position [455, 0]
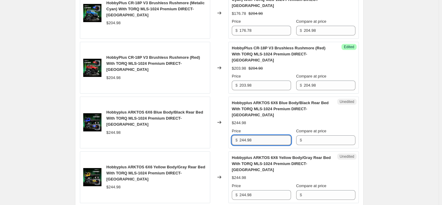
click at [260, 141] on input "244.98" at bounding box center [265, 141] width 52 height 10
click at [260, 142] on input "244.98" at bounding box center [265, 141] width 52 height 10
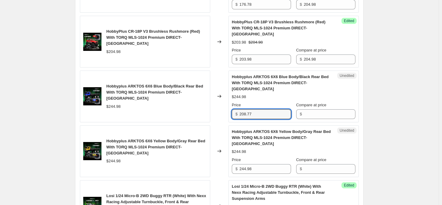
scroll to position [493, 0]
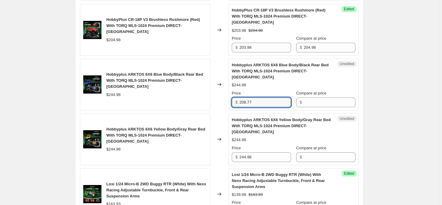
type input "208.77"
click at [264, 158] on div "Unedited Hobbyplus ARKTOS 6X6 Yellow Body/Gray Rear Bed With TORQ MLS-1024 Prem…" at bounding box center [293, 140] width 130 height 52
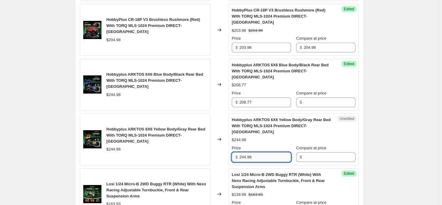
click at [265, 158] on input "244.98" at bounding box center [265, 158] width 52 height 10
paste input "08.77"
type input "208.77"
click at [121, 93] on div "$244.98" at bounding box center [156, 95] width 100 height 6
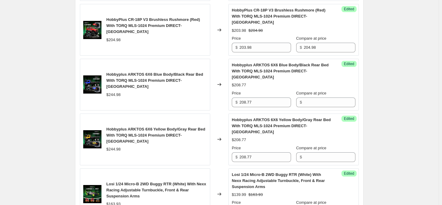
click at [117, 98] on div "$244.98" at bounding box center [113, 95] width 14 height 6
click at [320, 106] on input "Compare at price" at bounding box center [330, 103] width 52 height 10
paste input "244.98"
type input "244.98"
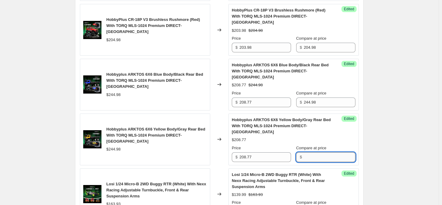
click at [312, 158] on input "Compare at price" at bounding box center [330, 158] width 52 height 10
paste input "244.98"
type input "244.98"
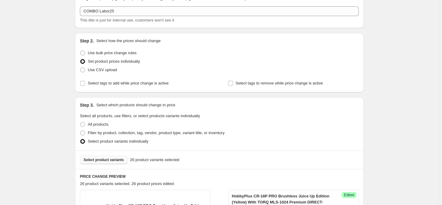
scroll to position [114, 0]
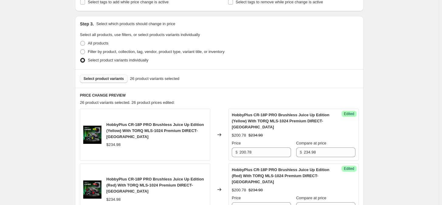
click at [102, 79] on span "Select product variants" at bounding box center [103, 78] width 40 height 5
click at [111, 76] on button "Select product variants" at bounding box center [104, 79] width 48 height 8
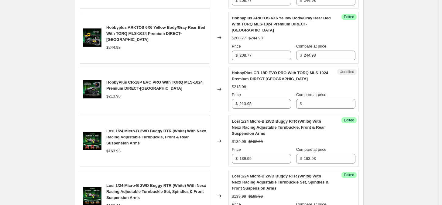
scroll to position [607, 0]
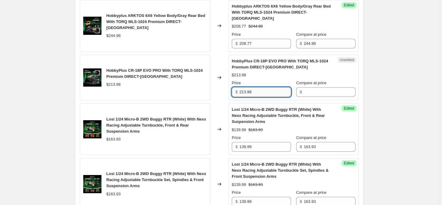
click at [251, 91] on input "213.98" at bounding box center [265, 92] width 52 height 10
drag, startPoint x: 246, startPoint y: 91, endPoint x: 268, endPoint y: 103, distance: 24.6
click at [246, 92] on input "213.98" at bounding box center [265, 92] width 52 height 10
click at [245, 95] on input "213.98" at bounding box center [265, 92] width 52 height 10
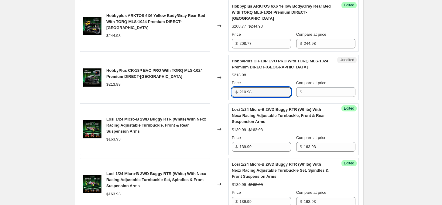
type input "210.98"
click at [111, 87] on div "$213.98" at bounding box center [113, 85] width 14 height 6
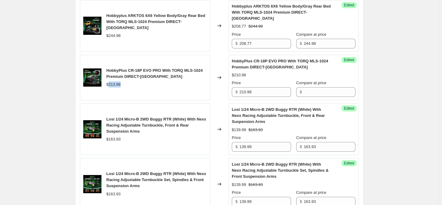
click at [111, 87] on div "$213.98" at bounding box center [113, 85] width 14 height 6
click at [309, 96] on input "Compare at price" at bounding box center [330, 92] width 52 height 10
paste input "213.98"
type input "213.98"
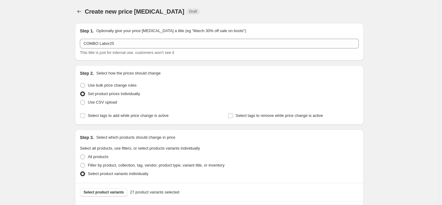
scroll to position [152, 0]
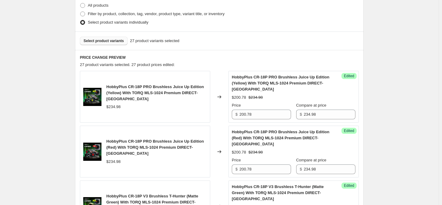
click at [113, 42] on span "Select product variants" at bounding box center [103, 41] width 40 height 5
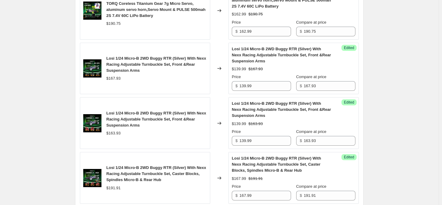
scroll to position [1075, 0]
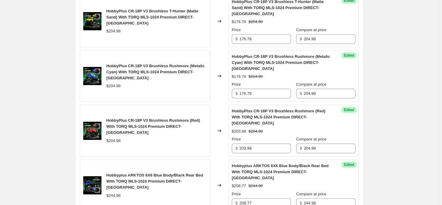
scroll to position [377, 0]
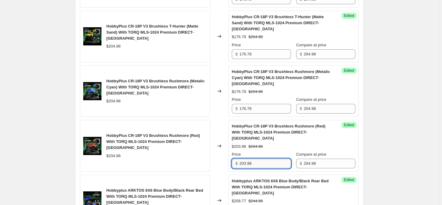
drag, startPoint x: 246, startPoint y: 165, endPoint x: 290, endPoint y: 168, distance: 44.1
click at [246, 158] on input "203.98" at bounding box center [265, 164] width 52 height 10
type input "201.98"
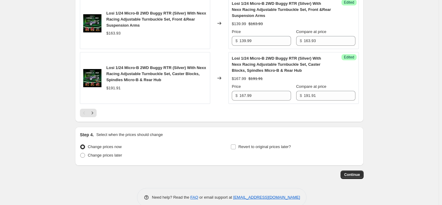
scroll to position [1227, 0]
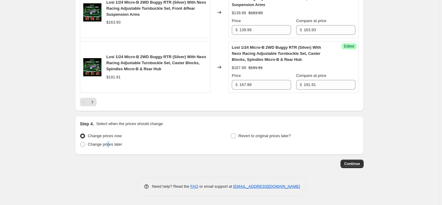
drag, startPoint x: 108, startPoint y: 143, endPoint x: 143, endPoint y: 144, distance: 34.9
click at [111, 143] on span "Change prices later" at bounding box center [105, 144] width 34 height 5
drag, startPoint x: 110, startPoint y: 144, endPoint x: 140, endPoint y: 145, distance: 30.4
click at [110, 144] on span "Change prices later" at bounding box center [105, 144] width 34 height 5
click at [80, 143] on input "Change prices later" at bounding box center [80, 142] width 0 height 0
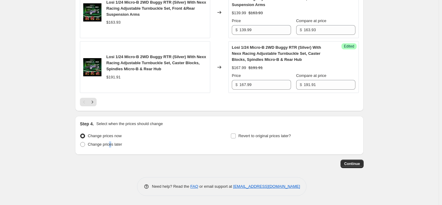
radio input "true"
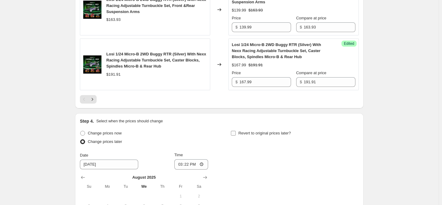
click at [272, 135] on span "Revert to original prices later?" at bounding box center [264, 133] width 53 height 5
click at [236, 135] on input "Revert to original prices later?" at bounding box center [233, 133] width 5 height 5
checkbox input "true"
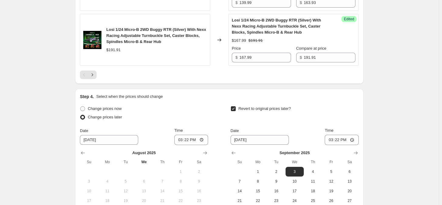
scroll to position [1265, 0]
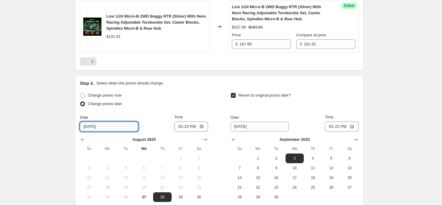
drag, startPoint x: 92, startPoint y: 131, endPoint x: 100, endPoint y: 134, distance: 8.9
click at [92, 131] on input "[DATE]" at bounding box center [109, 127] width 58 height 10
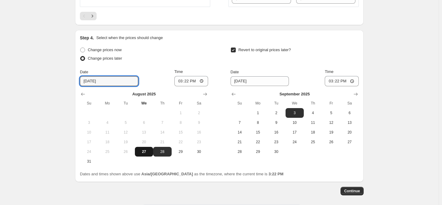
scroll to position [1340, 0]
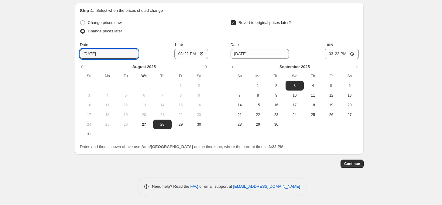
type input "[DATE]"
click at [182, 57] on input "15:22" at bounding box center [191, 54] width 34 height 10
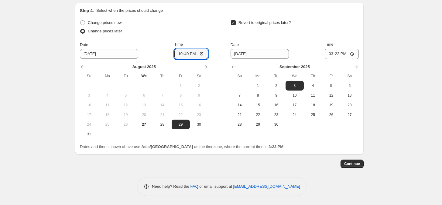
type input "10:40"
click at [240, 55] on input "[DATE]" at bounding box center [259, 54] width 58 height 10
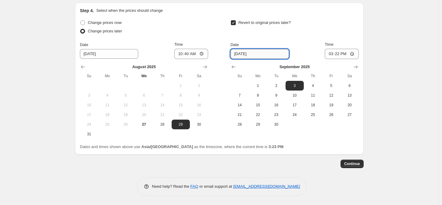
click at [239, 55] on input "[DATE]" at bounding box center [259, 54] width 58 height 10
type input "[DATE]"
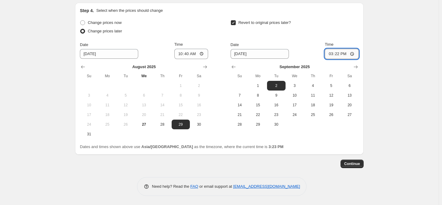
click at [330, 54] on input "15:22" at bounding box center [341, 54] width 34 height 10
click at [341, 53] on input "23:00" at bounding box center [341, 54] width 34 height 10
type input "11:00"
click at [341, 158] on span "Continue" at bounding box center [352, 164] width 16 height 5
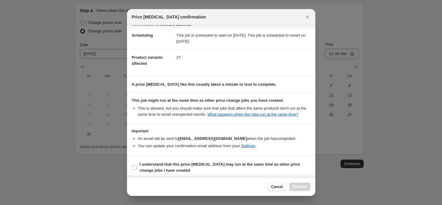
scroll to position [11, 0]
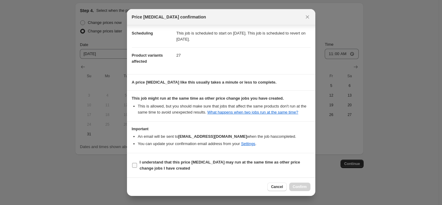
click at [143, 158] on b "I understand that this price change job may run at the same time as other price…" at bounding box center [220, 165] width 160 height 11
click at [137, 158] on input "I understand that this price change job may run at the same time as other price…" at bounding box center [134, 165] width 5 height 5
checkbox input "true"
click at [301, 158] on span "Confirm" at bounding box center [300, 187] width 14 height 5
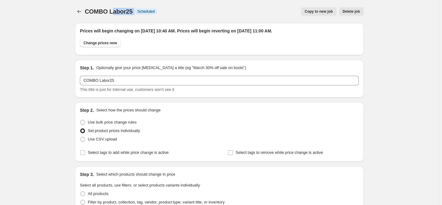
drag, startPoint x: 114, startPoint y: 13, endPoint x: 160, endPoint y: 15, distance: 46.2
click at [151, 15] on div "COMBO Labor25 Info Scheduled" at bounding box center [121, 11] width 72 height 8
click at [205, 19] on div "COMBO Labor25. This page is ready COMBO Labor25 Info Scheduled Copy to new job …" at bounding box center [219, 11] width 288 height 23
click at [82, 13] on icon "Price change jobs" at bounding box center [79, 11] width 6 height 6
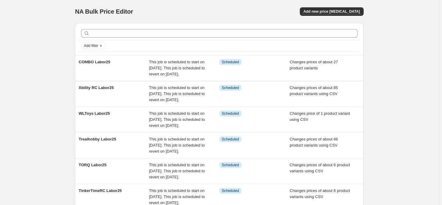
click at [23, 112] on div "NA Bulk Price Editor. This page is ready NA Bulk Price Editor Add new price cha…" at bounding box center [219, 186] width 438 height 373
